Goal: Information Seeking & Learning: Learn about a topic

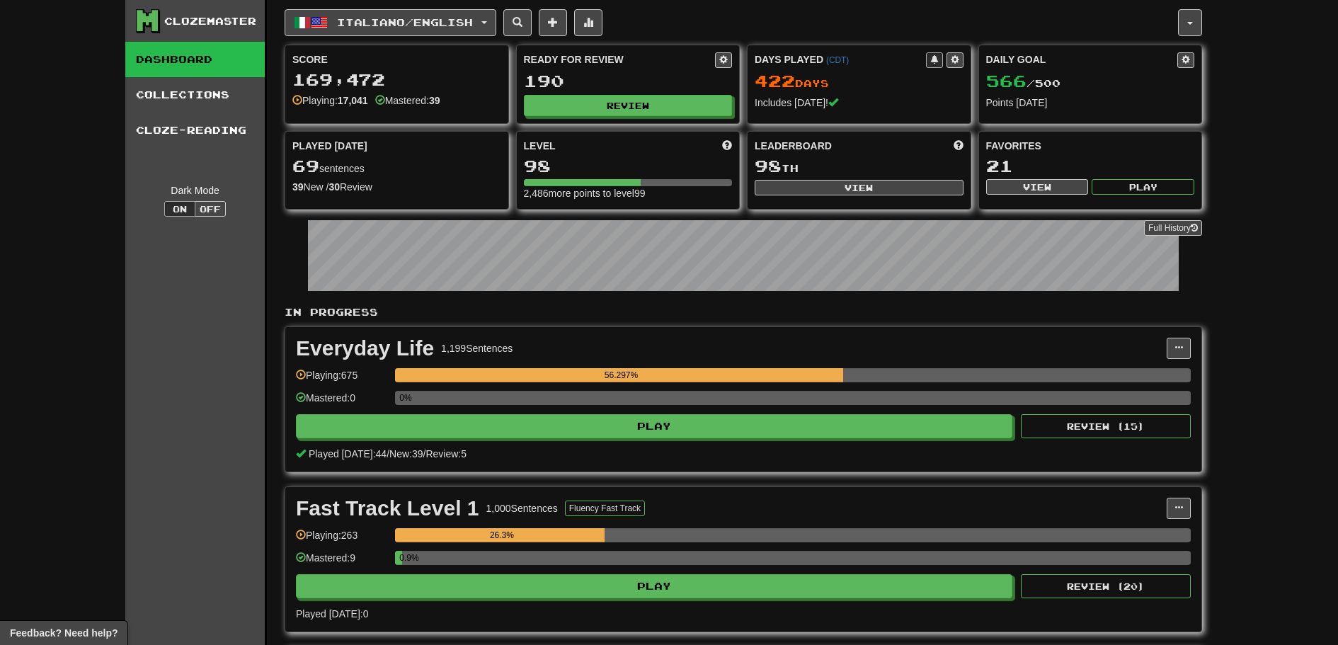
click at [837, 433] on div "Everyday Life 1,199 Sentences Manage Sentences Unpin from Dashboard Playing: 67…" at bounding box center [743, 399] width 916 height 144
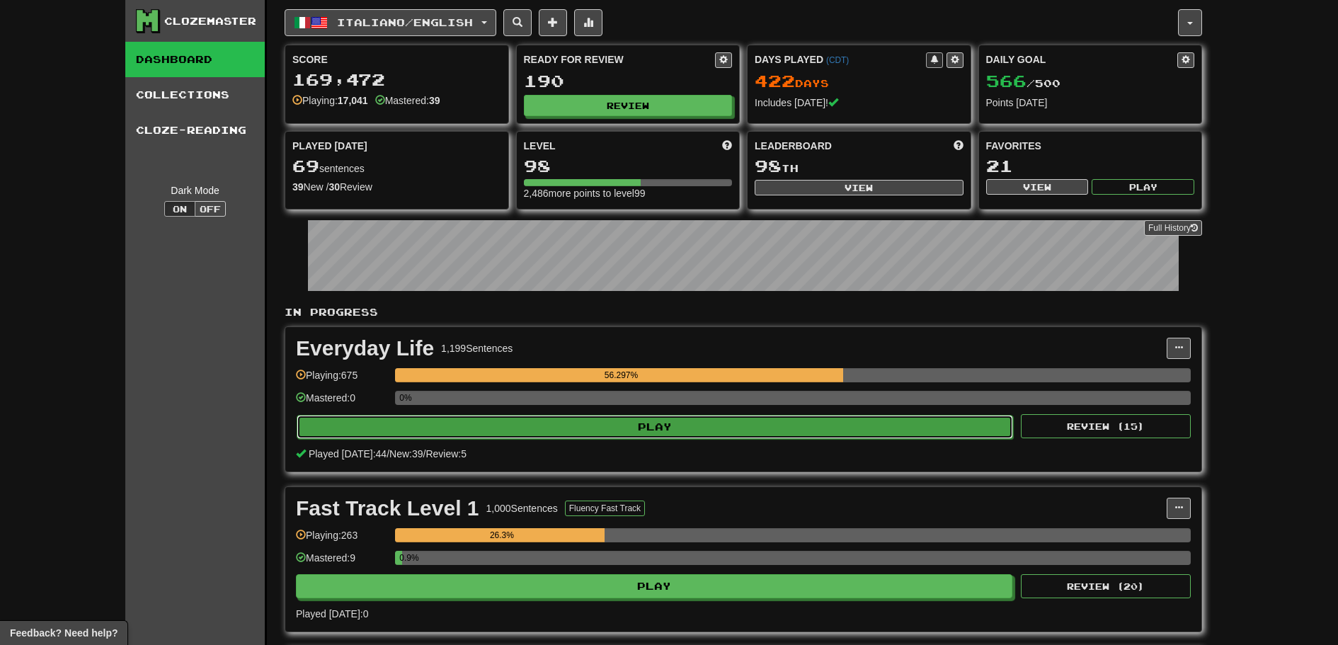
click at [831, 426] on button "Play" at bounding box center [655, 427] width 717 height 24
select select "**"
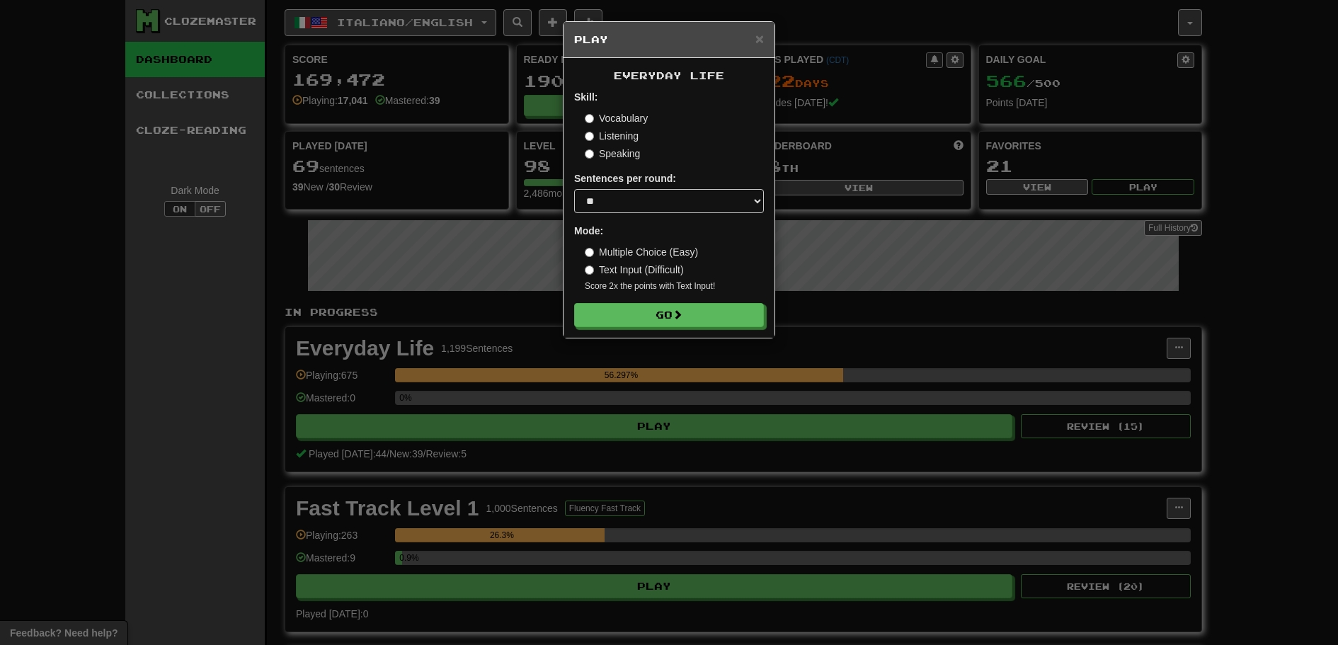
click at [667, 254] on label "Multiple Choice (Easy)" at bounding box center [641, 252] width 113 height 14
click at [680, 207] on select "* ** ** ** ** ** *** ********" at bounding box center [669, 201] width 190 height 24
click at [574, 189] on select "* ** ** ** ** ** *** ********" at bounding box center [669, 201] width 190 height 24
click at [671, 318] on button "Go" at bounding box center [670, 316] width 190 height 24
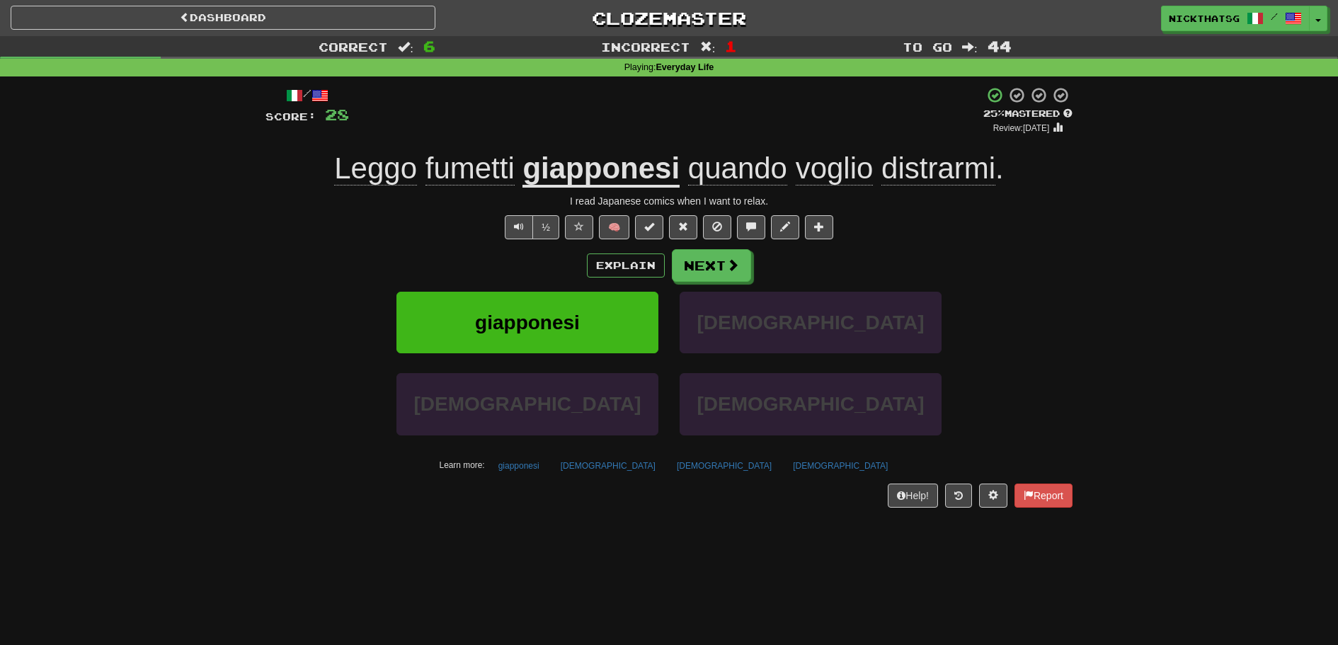
click at [926, 155] on span "distrarmi" at bounding box center [939, 169] width 114 height 34
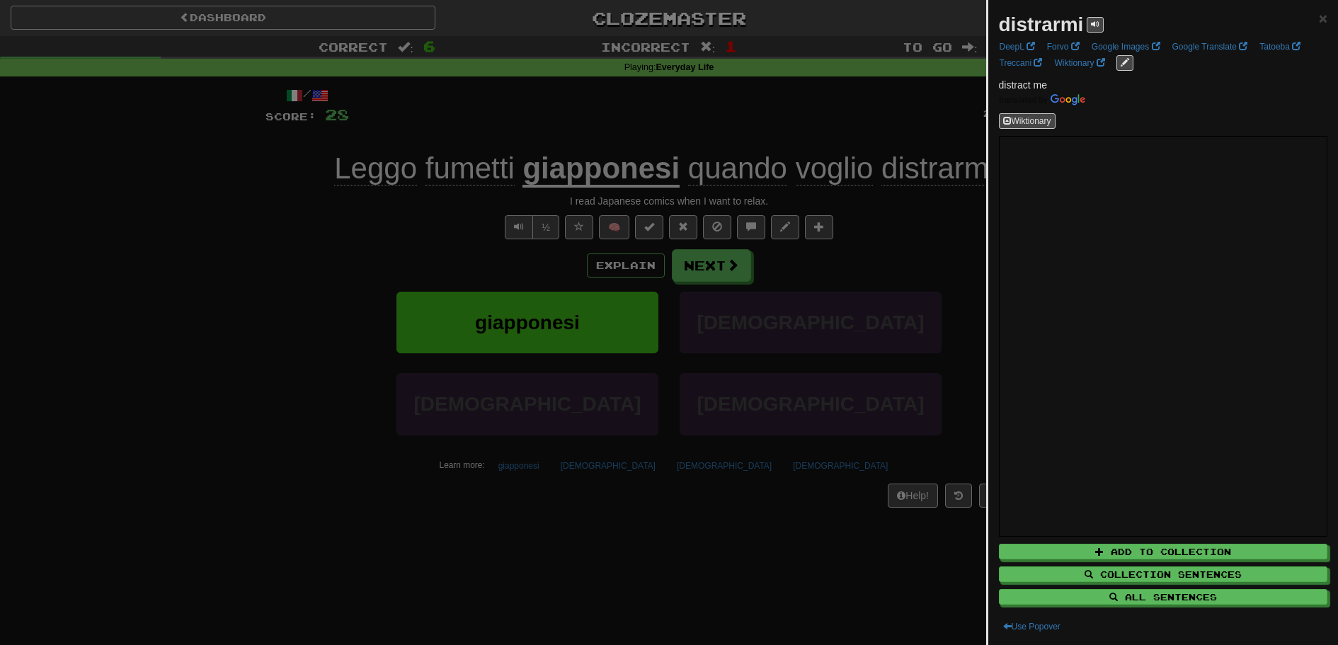
click at [911, 159] on div at bounding box center [669, 322] width 1338 height 645
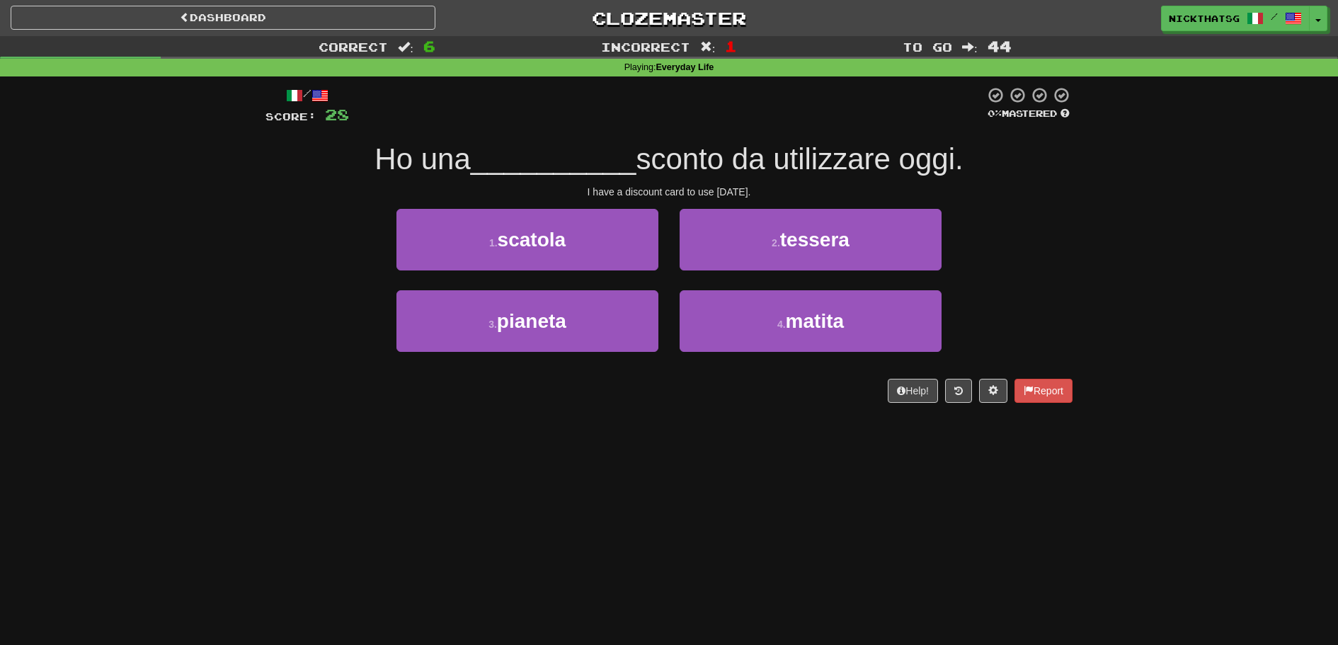
click at [377, 163] on span "Ho una" at bounding box center [423, 158] width 96 height 33
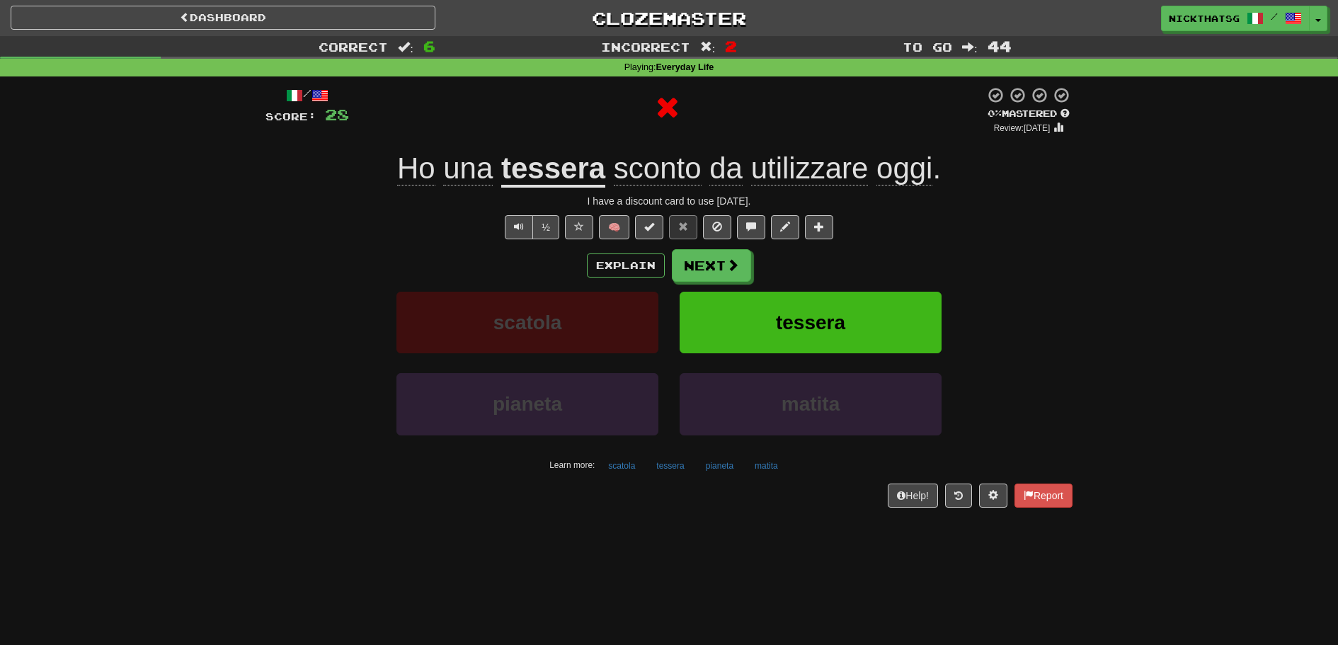
click at [547, 206] on div "I have a discount card to use today." at bounding box center [669, 201] width 807 height 14
click at [550, 184] on u "tessera" at bounding box center [553, 170] width 104 height 36
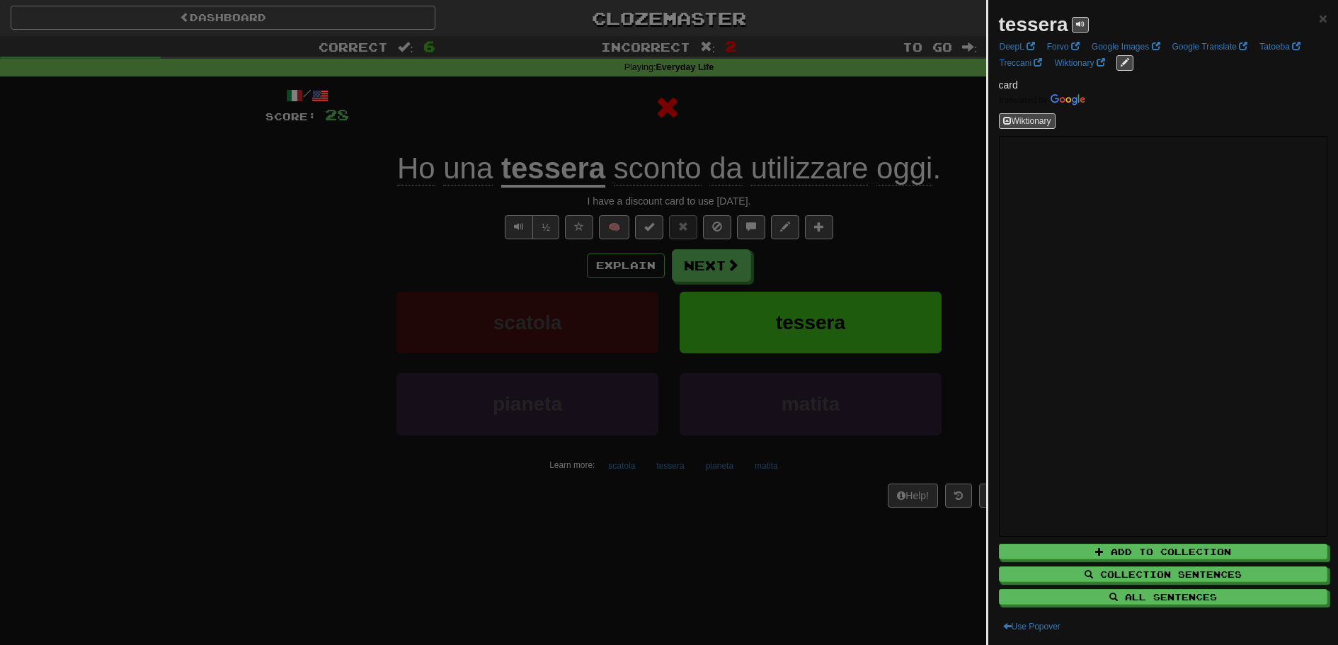
click at [550, 184] on div at bounding box center [669, 322] width 1338 height 645
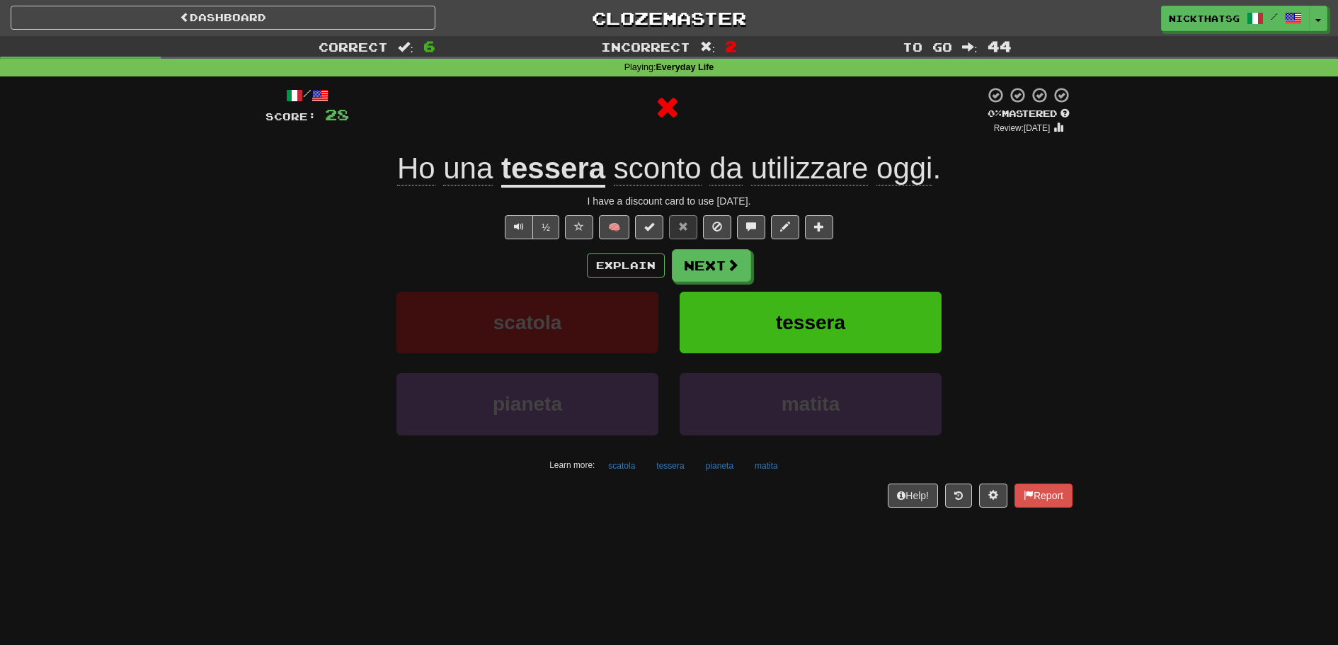
click at [394, 253] on div "Explain Next" at bounding box center [669, 265] width 807 height 33
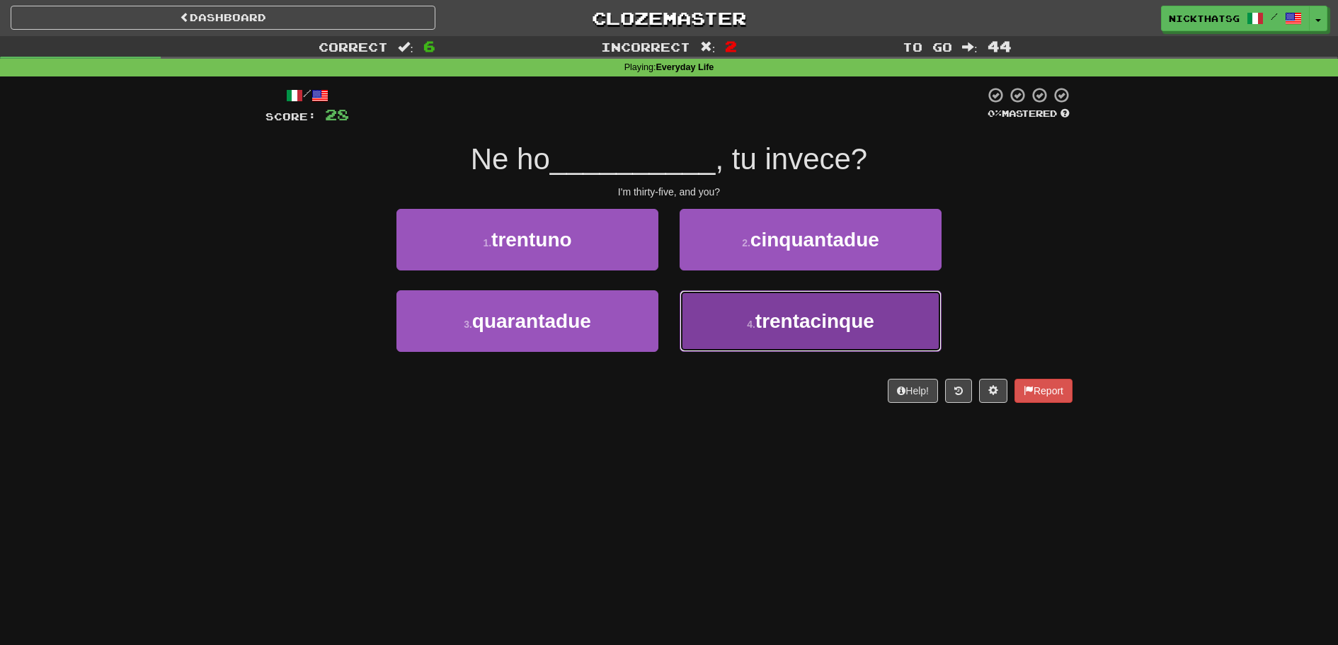
click at [737, 339] on button "4 . trentacinque" at bounding box center [811, 321] width 262 height 62
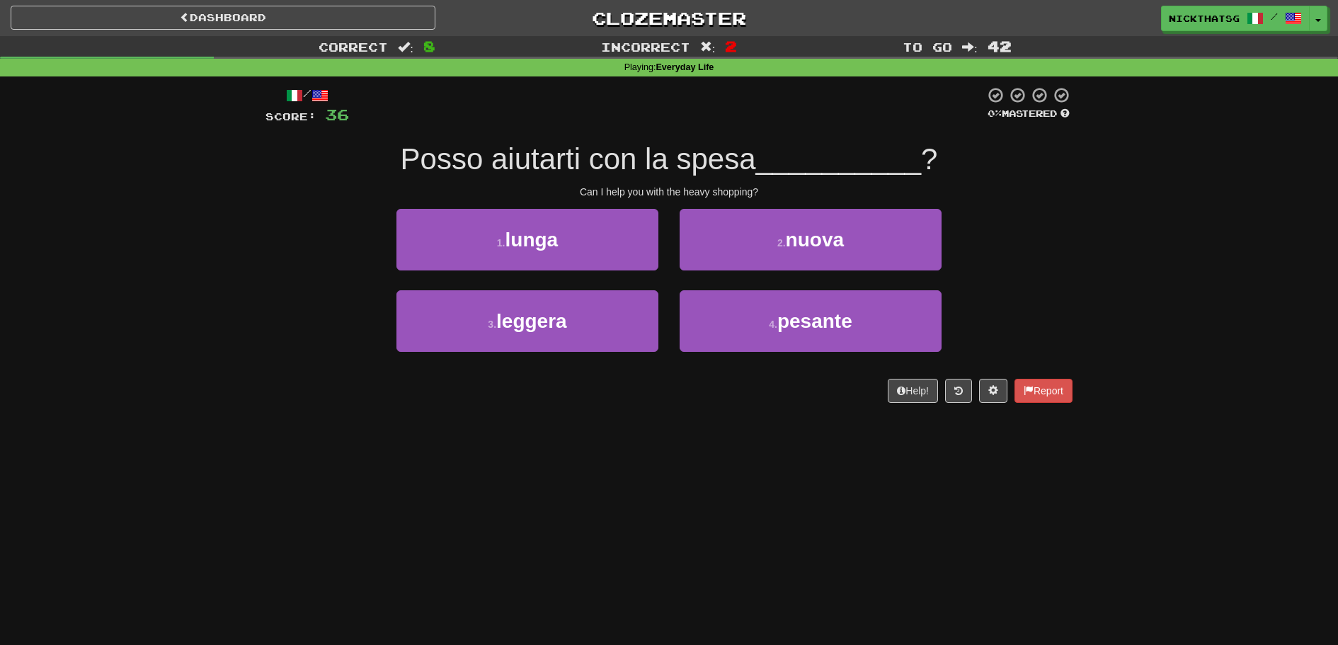
click at [698, 381] on div "Help! Report" at bounding box center [669, 391] width 807 height 24
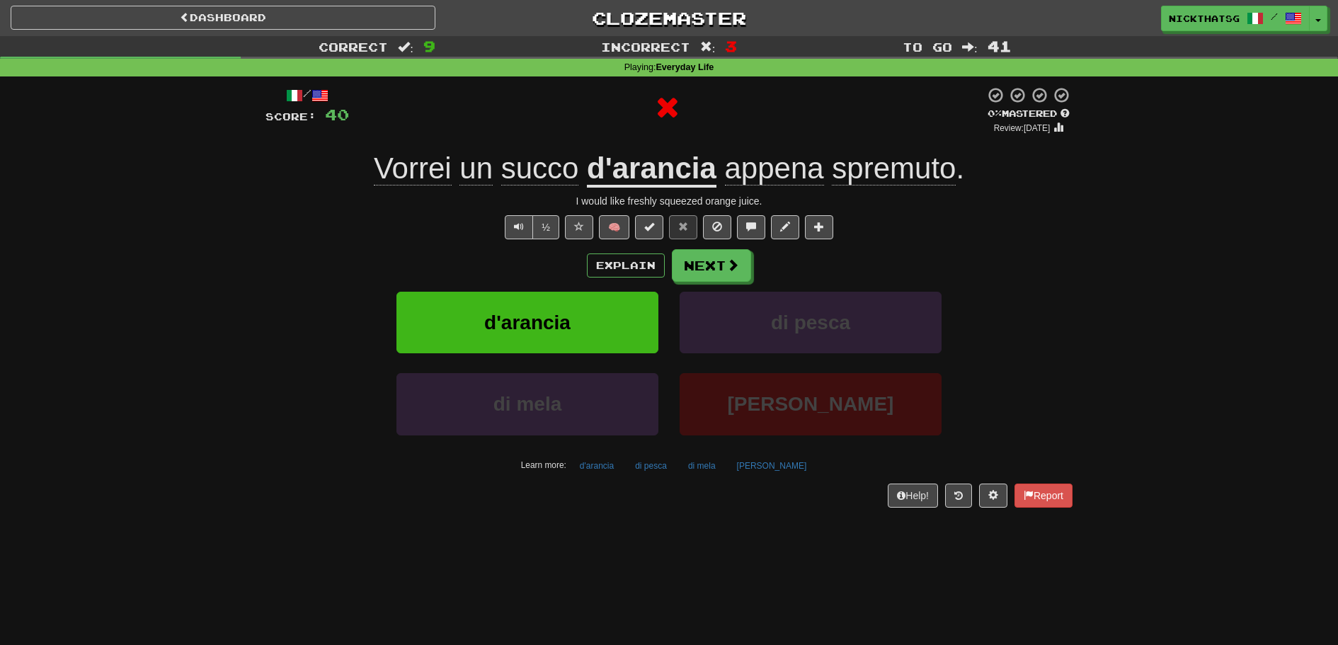
click at [624, 178] on u "d'arancia" at bounding box center [652, 170] width 130 height 36
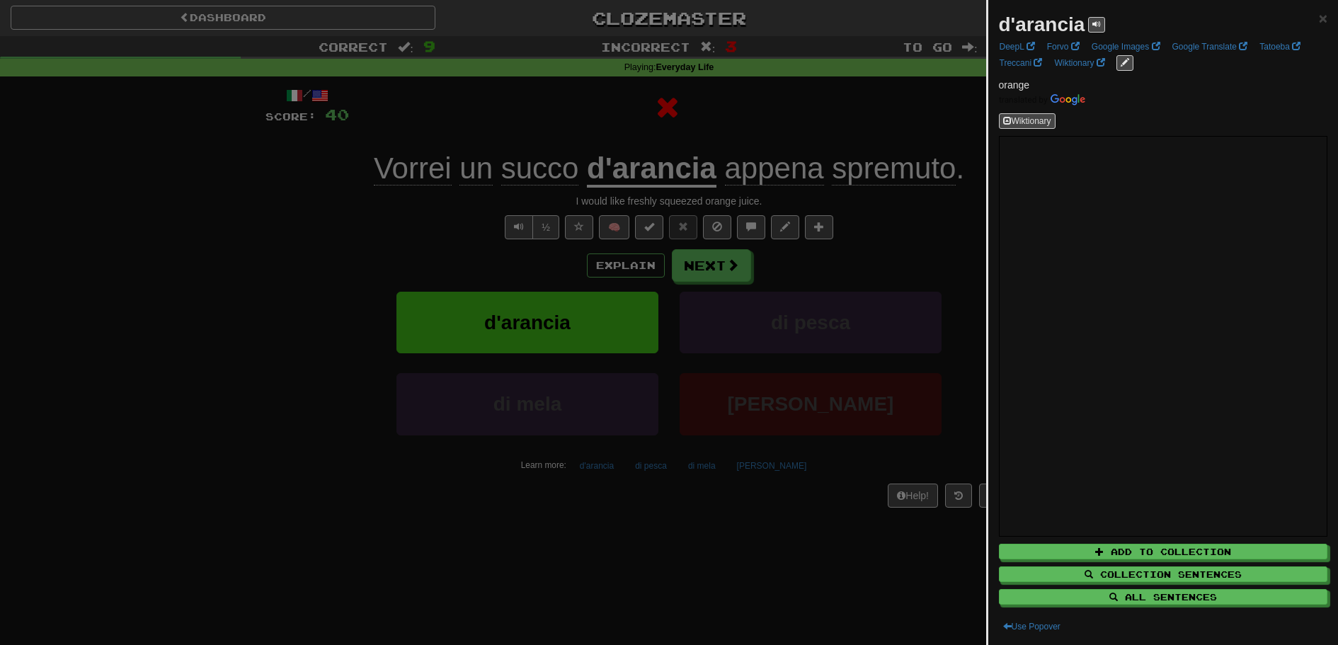
click at [624, 178] on div at bounding box center [669, 322] width 1338 height 645
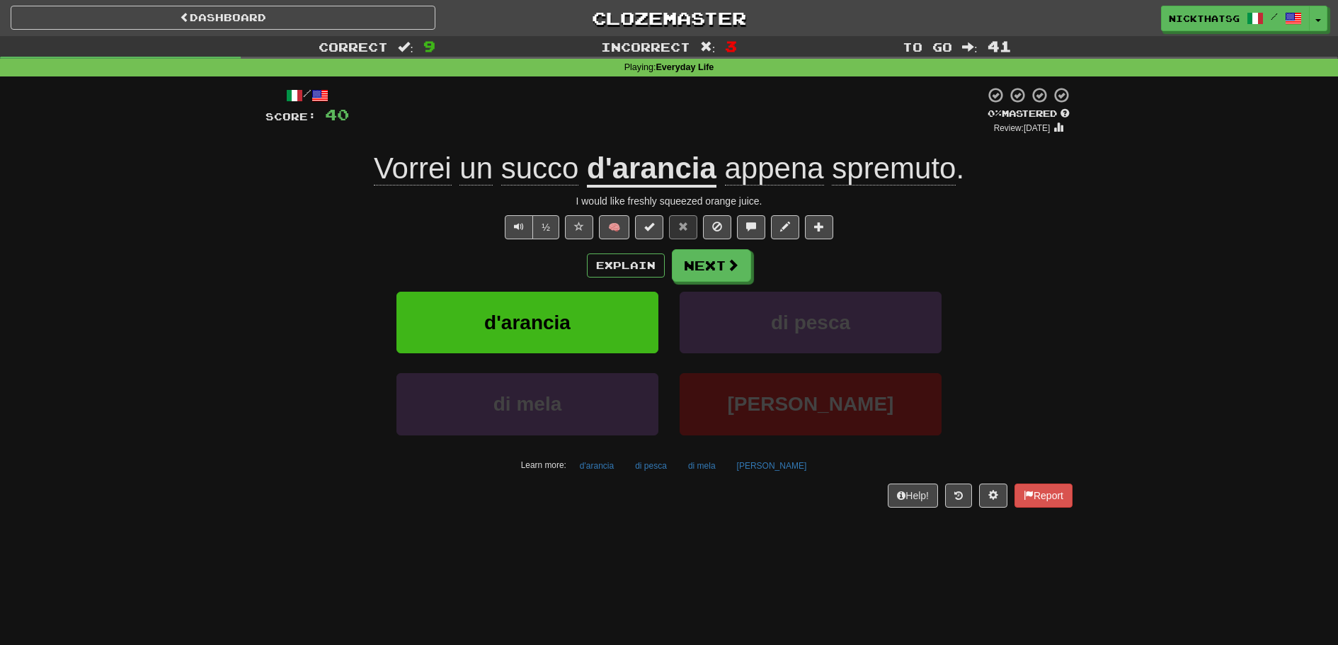
click at [761, 171] on span "appena" at bounding box center [774, 169] width 99 height 34
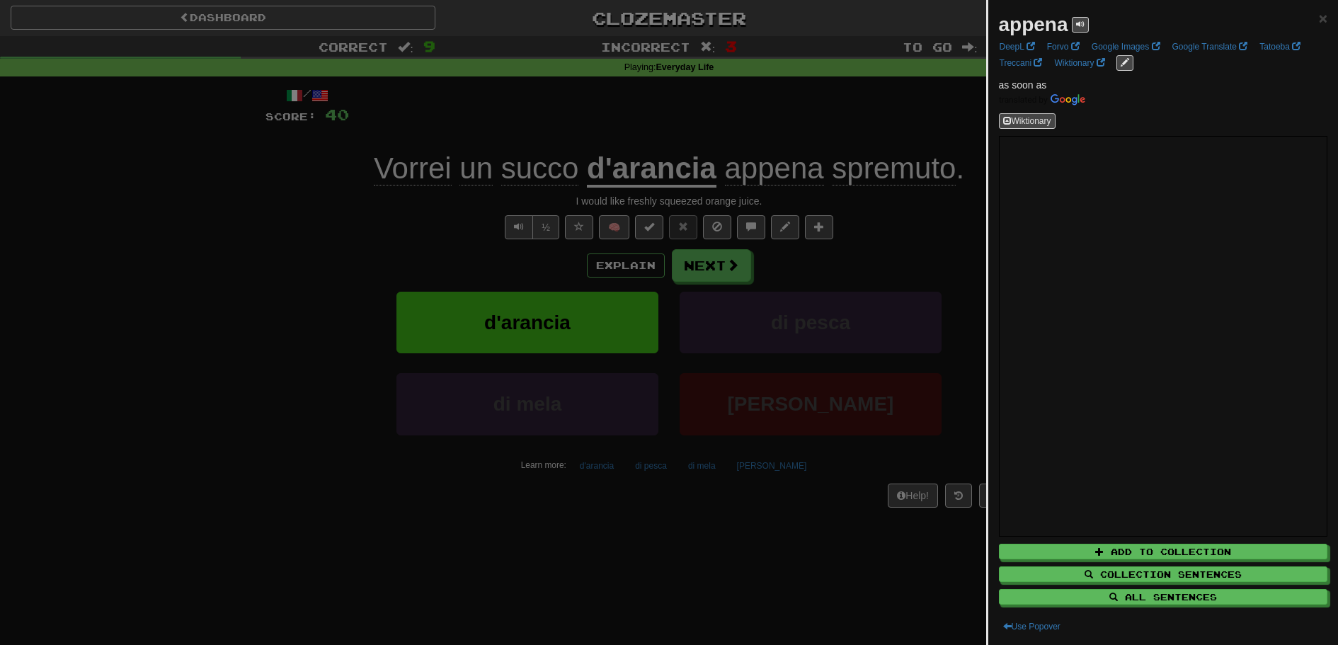
click at [761, 171] on div at bounding box center [669, 322] width 1338 height 645
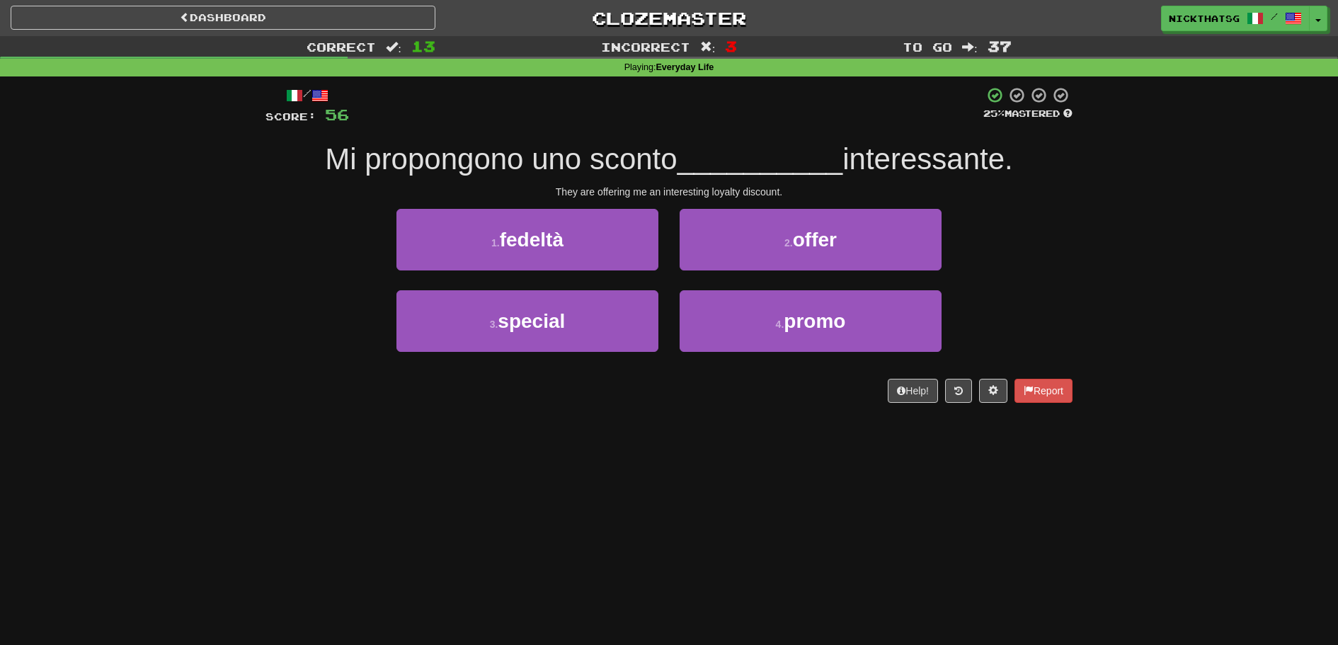
click at [528, 464] on div "Dashboard Clozemaster nickthatsg / Toggle Dropdown Dashboard Leaderboard Activi…" at bounding box center [669, 322] width 1338 height 645
